Goal: Information Seeking & Learning: Stay updated

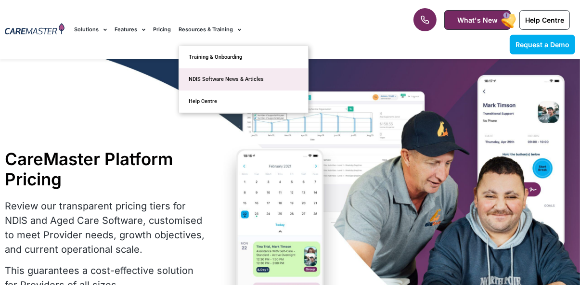
click at [230, 78] on link "NDIS Software News & Articles" at bounding box center [243, 79] width 129 height 22
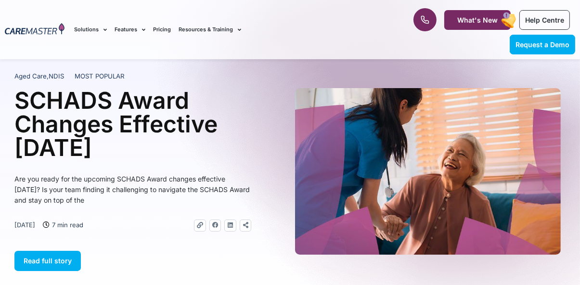
click at [176, 108] on h1 "SCHADS Award Changes Effective 1 January 2025" at bounding box center [132, 124] width 237 height 71
click at [171, 131] on h1 "SCHADS Award Changes Effective 1 January 2025" at bounding box center [132, 124] width 237 height 71
click at [170, 139] on h1 "SCHADS Award Changes Effective 1 January 2025" at bounding box center [132, 124] width 237 height 71
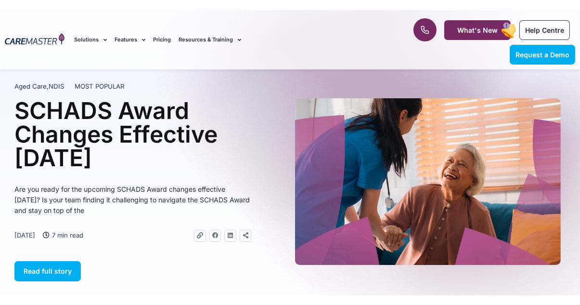
scroll to position [15, 0]
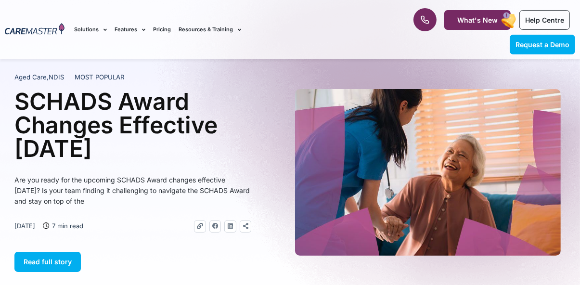
click at [103, 261] on div "Read full story" at bounding box center [132, 262] width 237 height 20
